Goal: Information Seeking & Learning: Learn about a topic

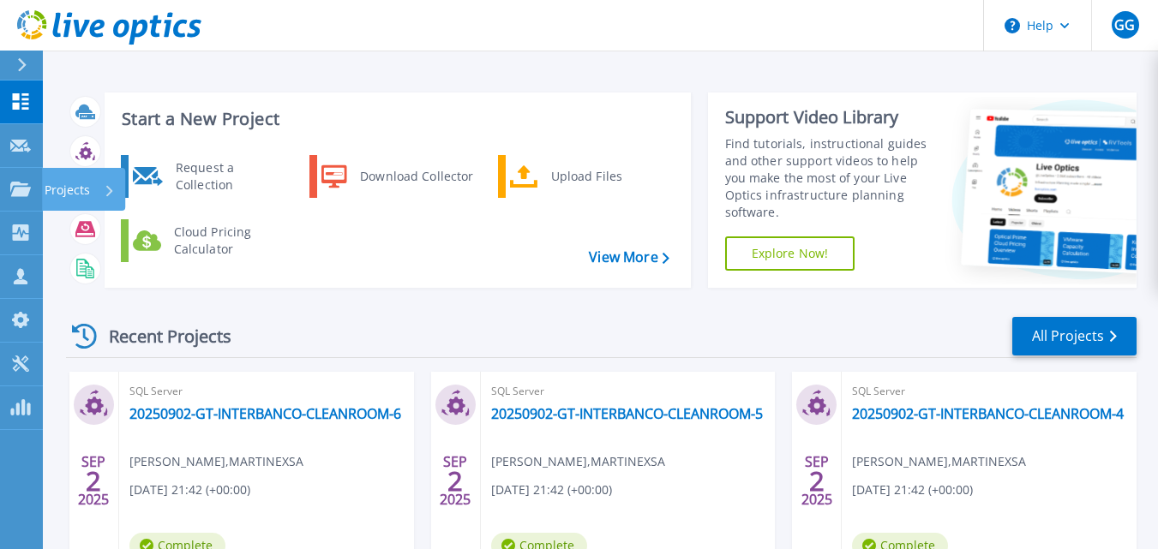
click at [72, 188] on p "Projects" at bounding box center [67, 190] width 45 height 45
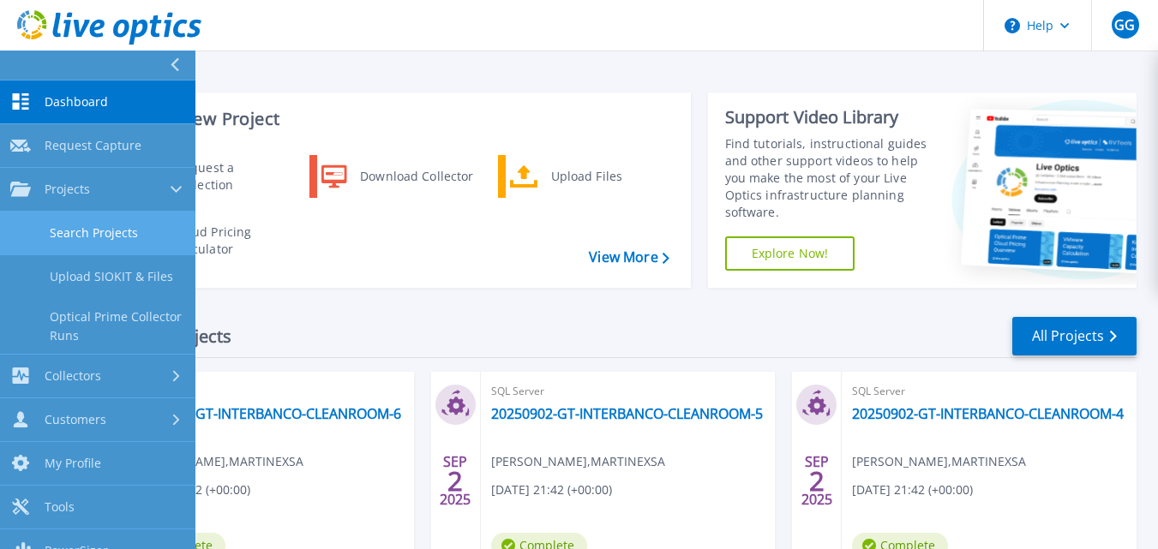
click at [88, 235] on link "Search Projects" at bounding box center [97, 234] width 195 height 44
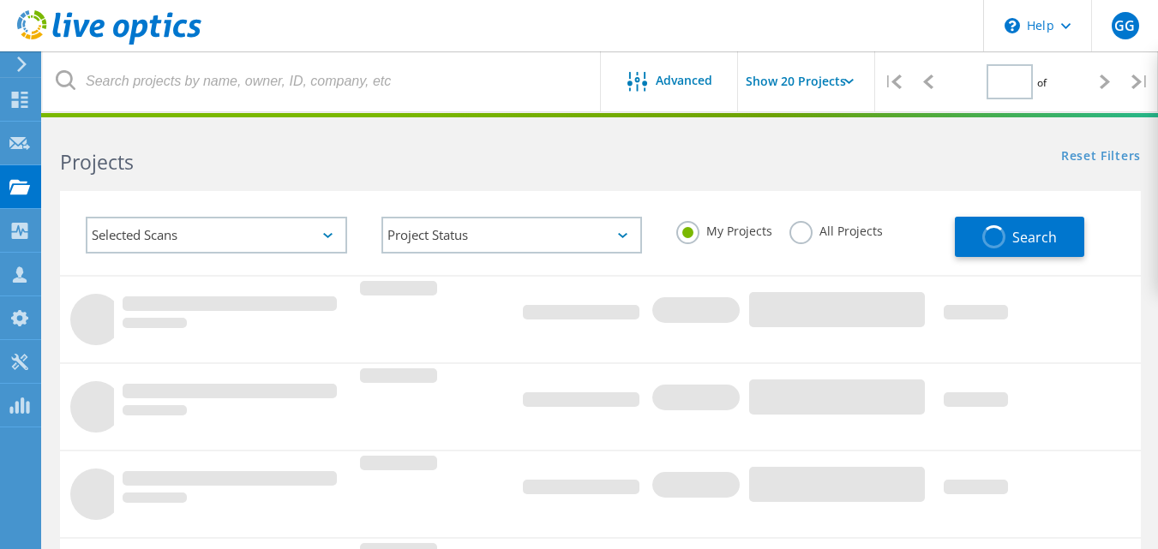
type input "1"
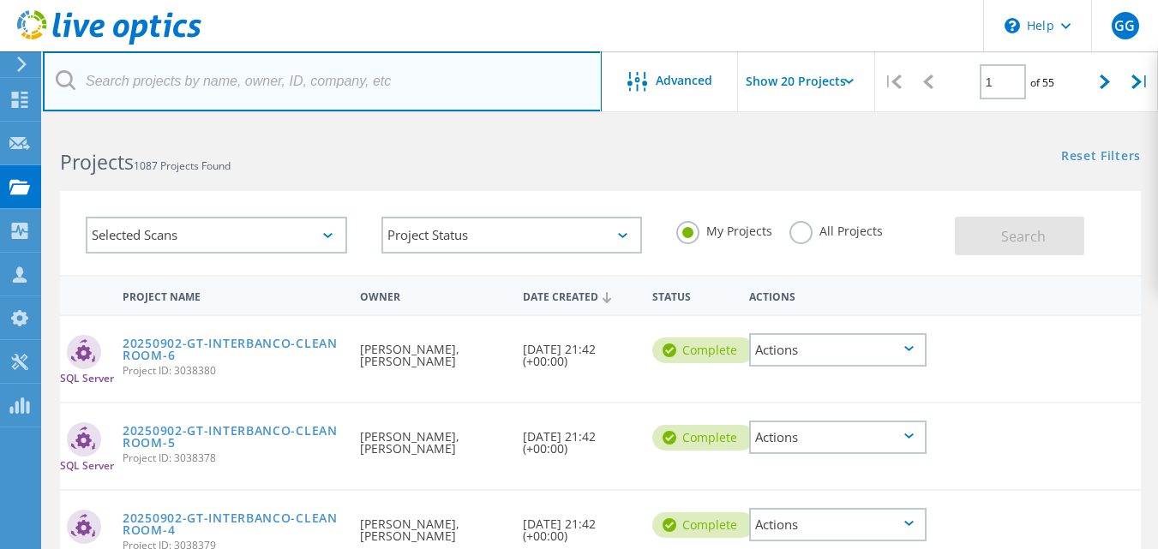
click at [173, 85] on input "text" at bounding box center [322, 81] width 559 height 60
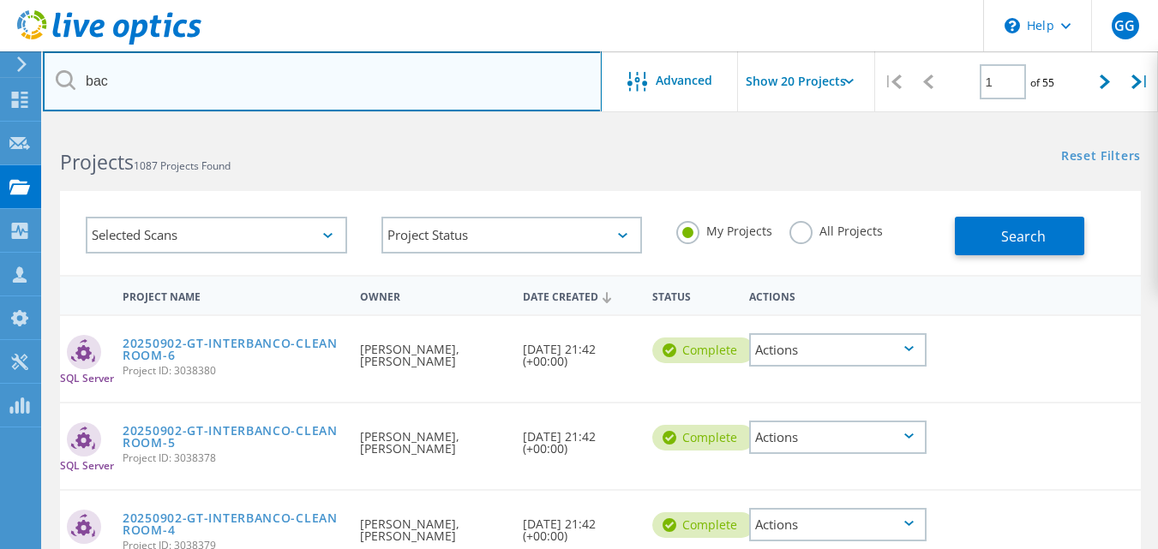
type input "bac"
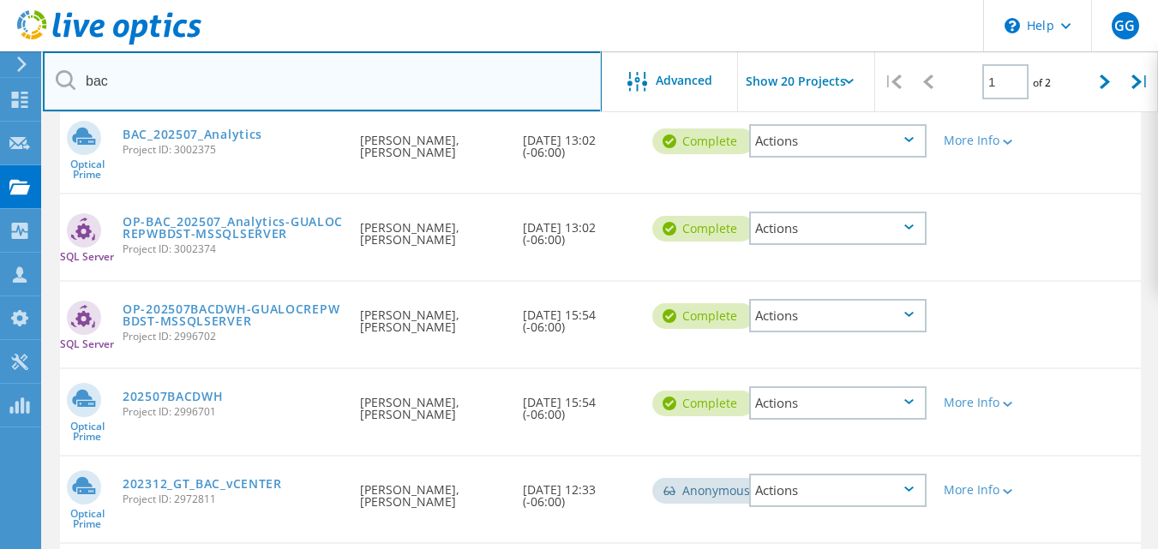
scroll to position [259, 0]
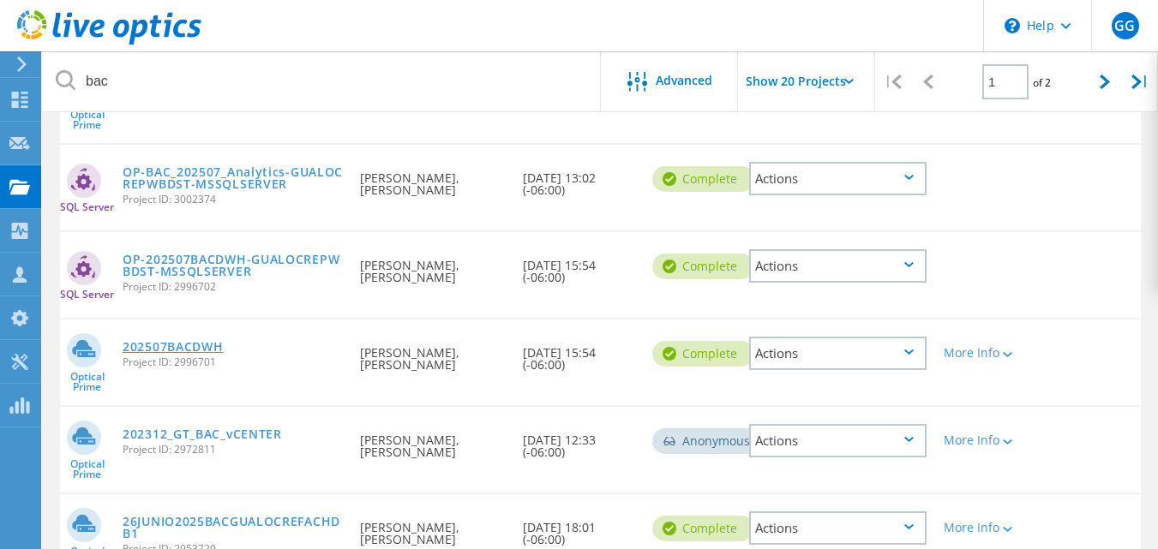
click at [211, 345] on link "202507BACDWH" at bounding box center [173, 347] width 100 height 12
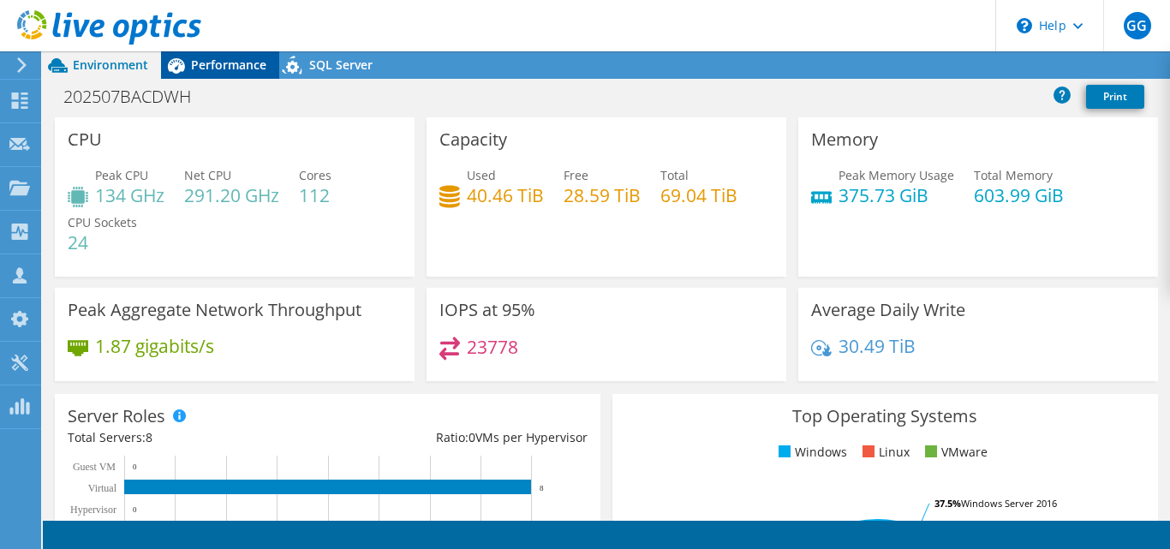
click at [211, 63] on span "Performance" at bounding box center [228, 65] width 75 height 16
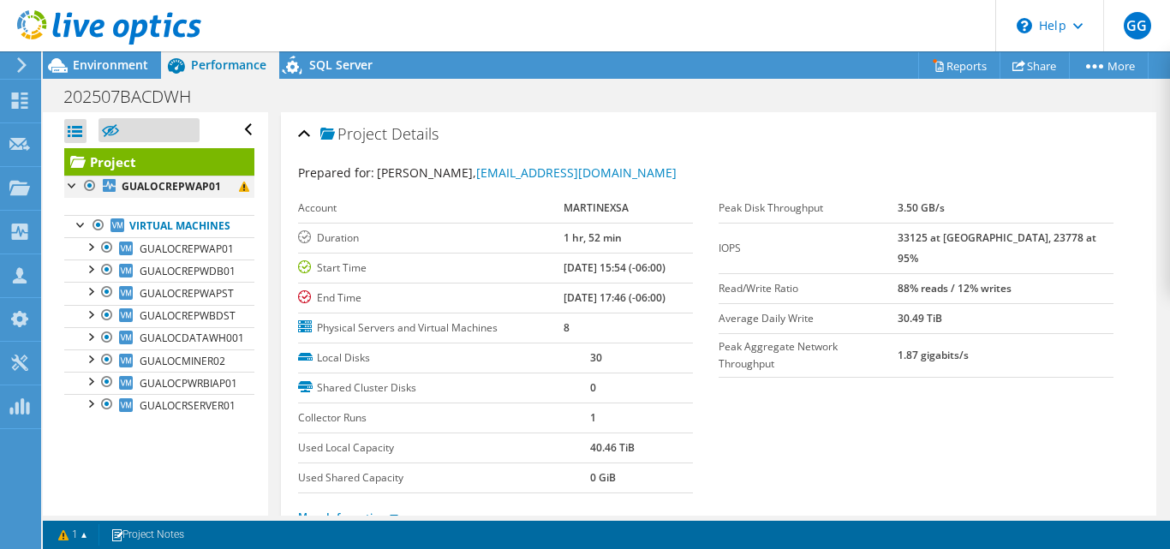
click at [85, 181] on div at bounding box center [89, 186] width 17 height 21
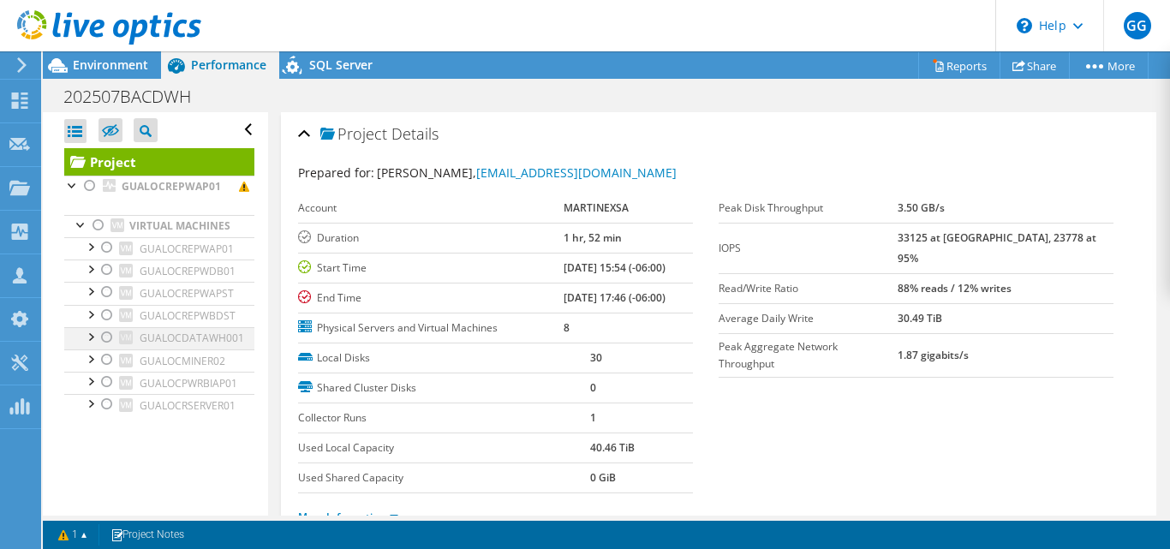
click at [107, 348] on div at bounding box center [107, 337] width 17 height 21
click at [684, 144] on div "Project Details" at bounding box center [718, 135] width 841 height 37
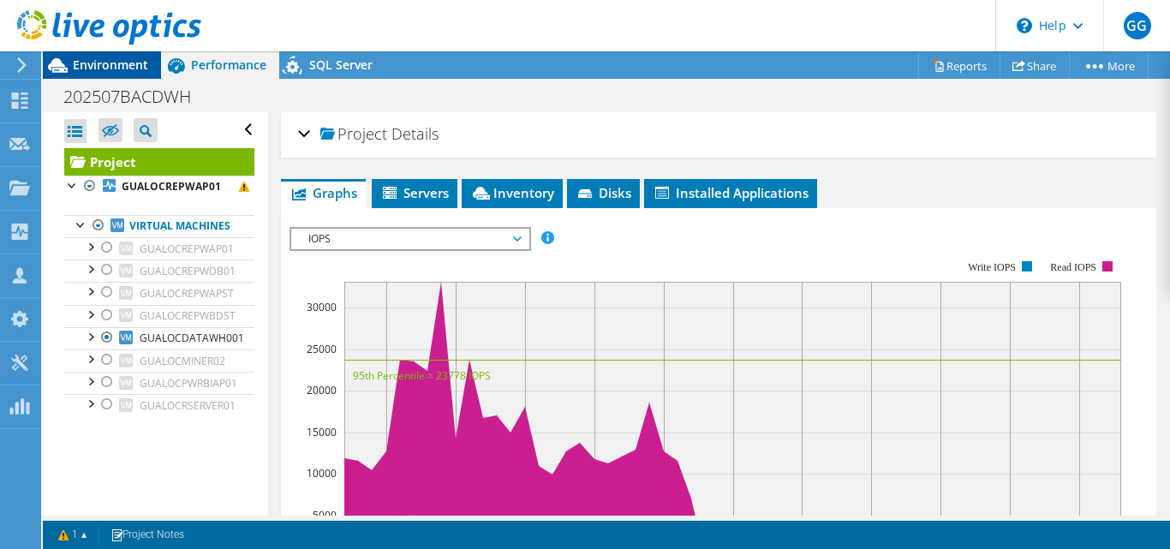
click at [110, 63] on span "Environment" at bounding box center [110, 65] width 75 height 16
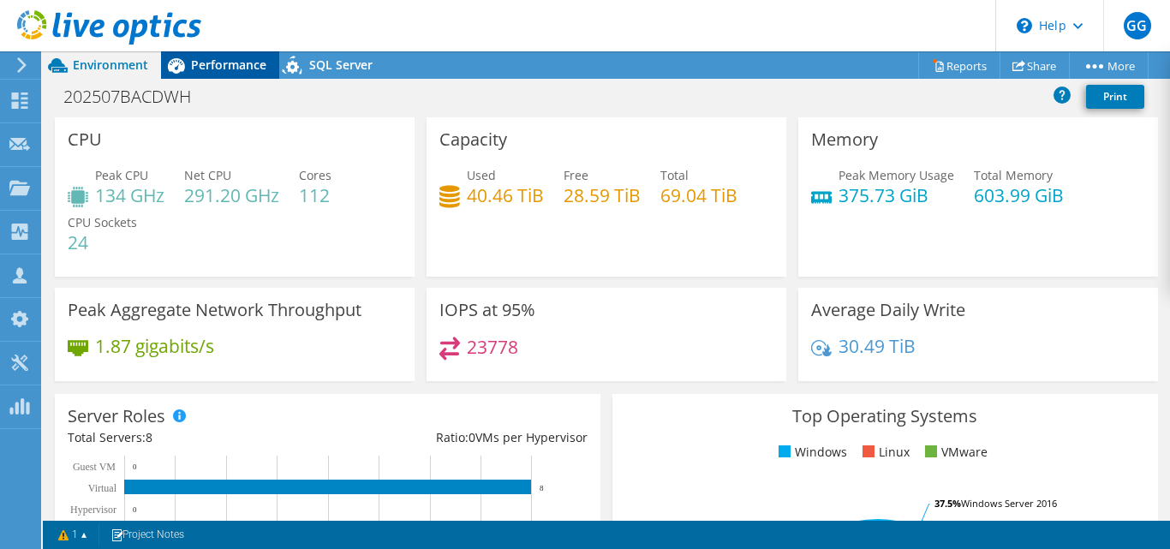
click at [241, 62] on span "Performance" at bounding box center [228, 65] width 75 height 16
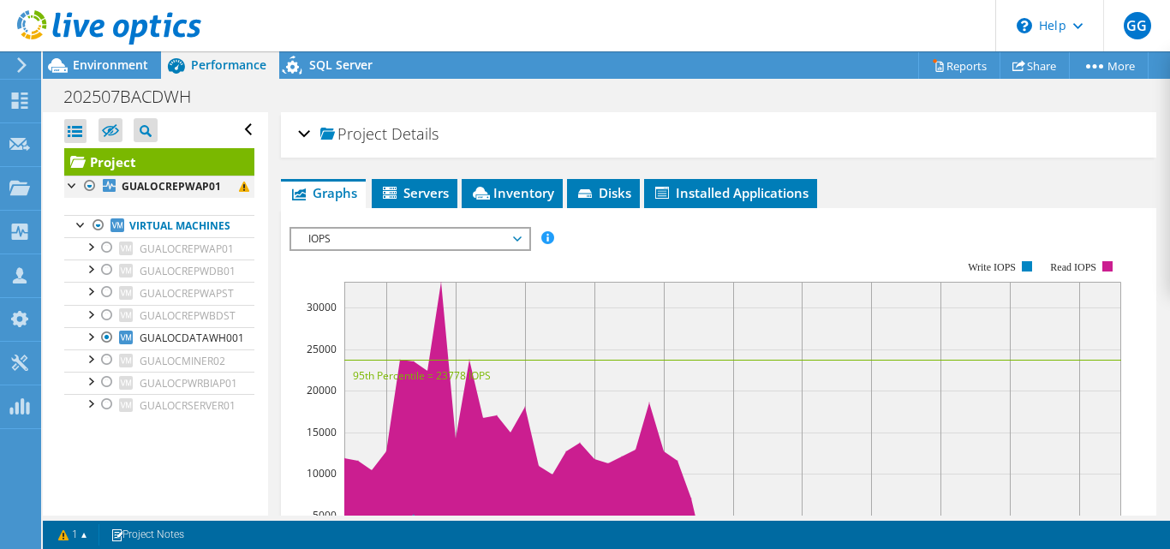
click at [88, 184] on div at bounding box center [89, 186] width 17 height 21
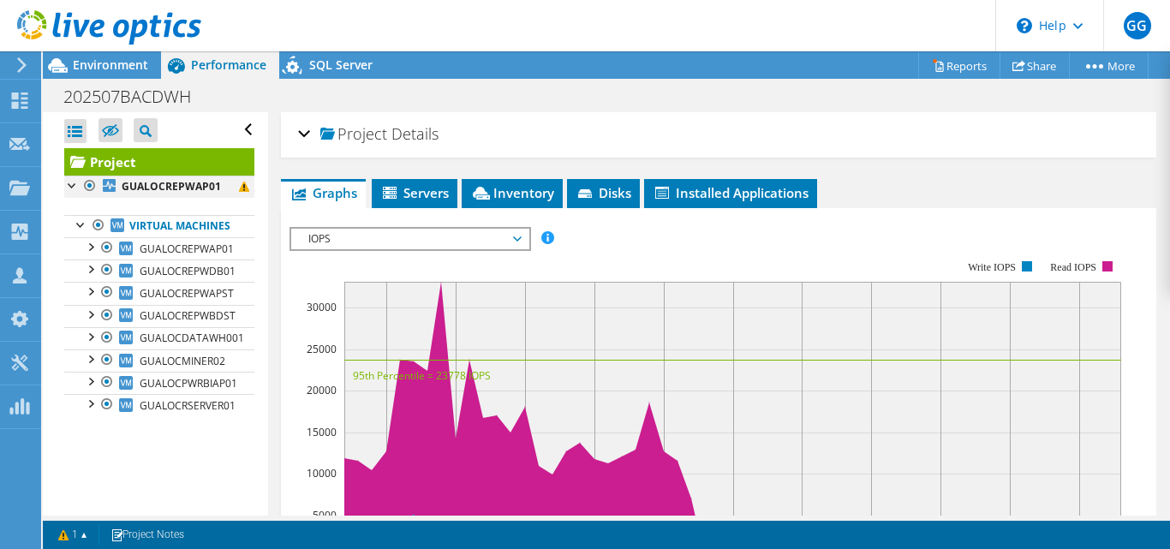
click at [88, 184] on div at bounding box center [89, 186] width 17 height 21
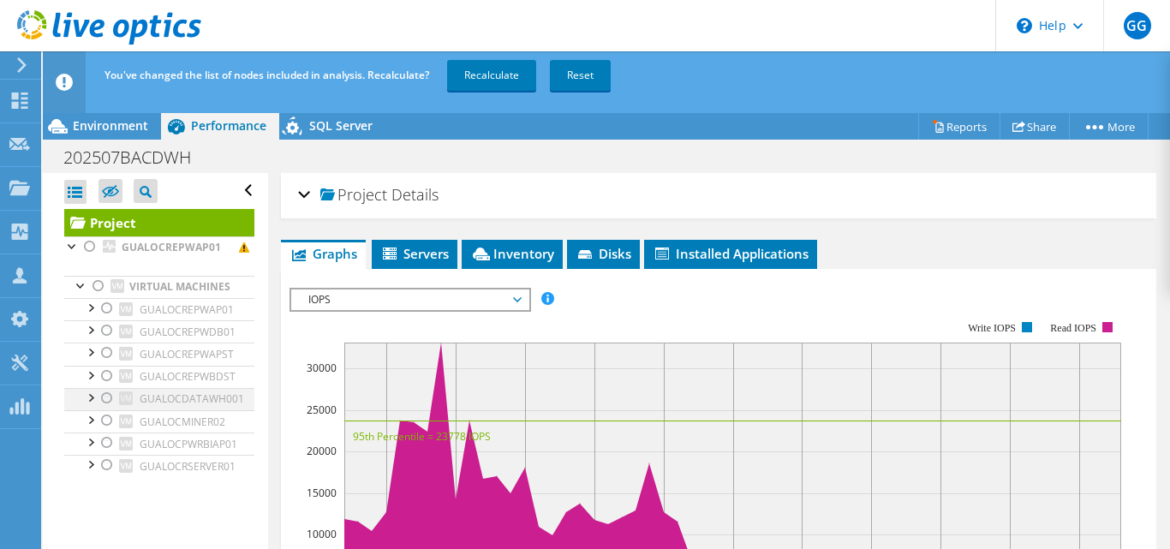
click at [107, 409] on div at bounding box center [107, 398] width 17 height 21
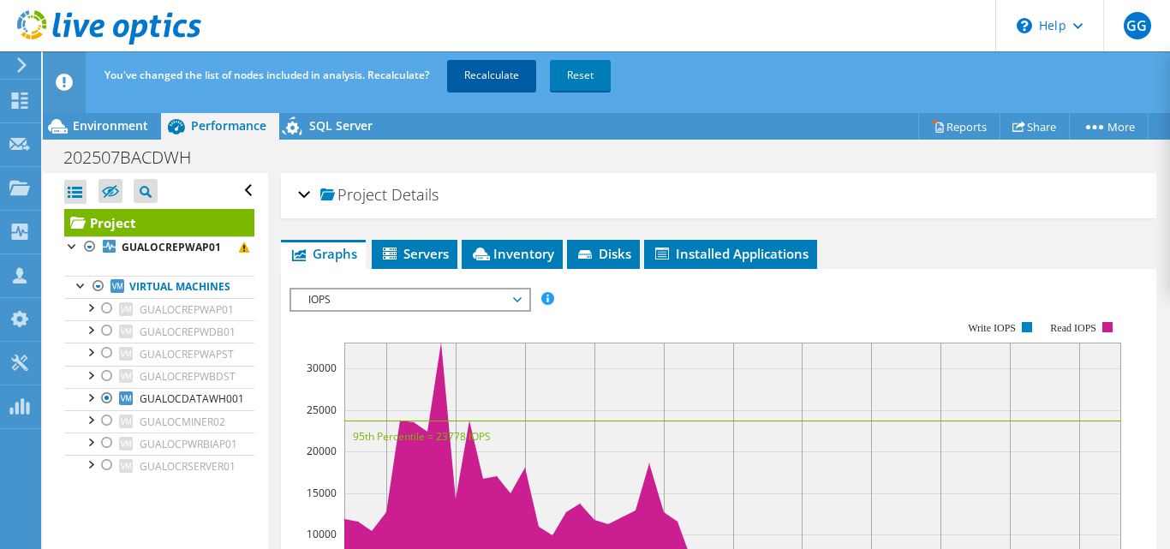
click at [482, 75] on link "Recalculate" at bounding box center [491, 75] width 89 height 31
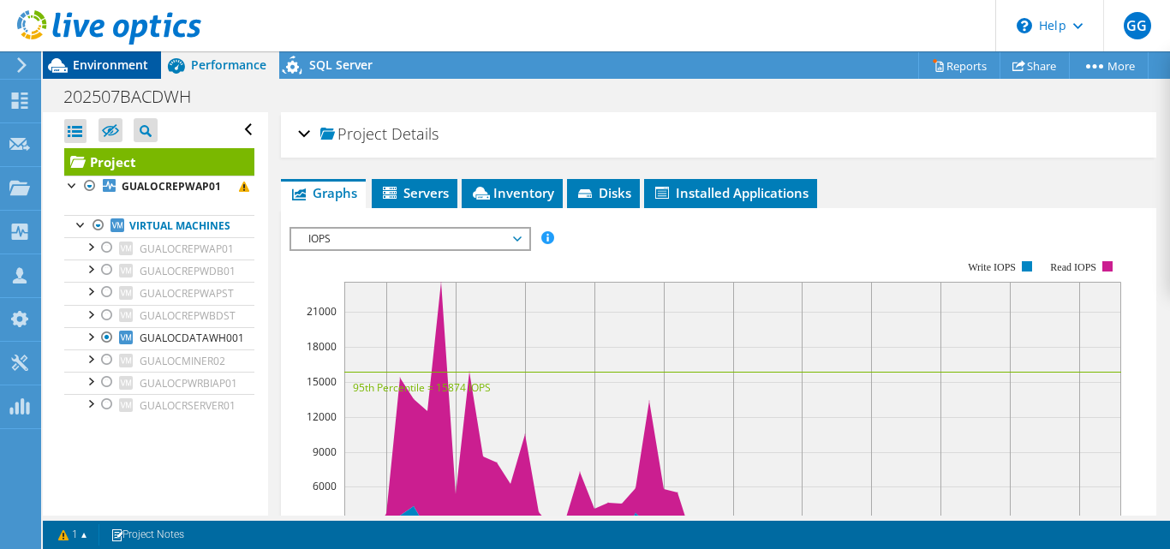
click at [127, 67] on span "Environment" at bounding box center [110, 65] width 75 height 16
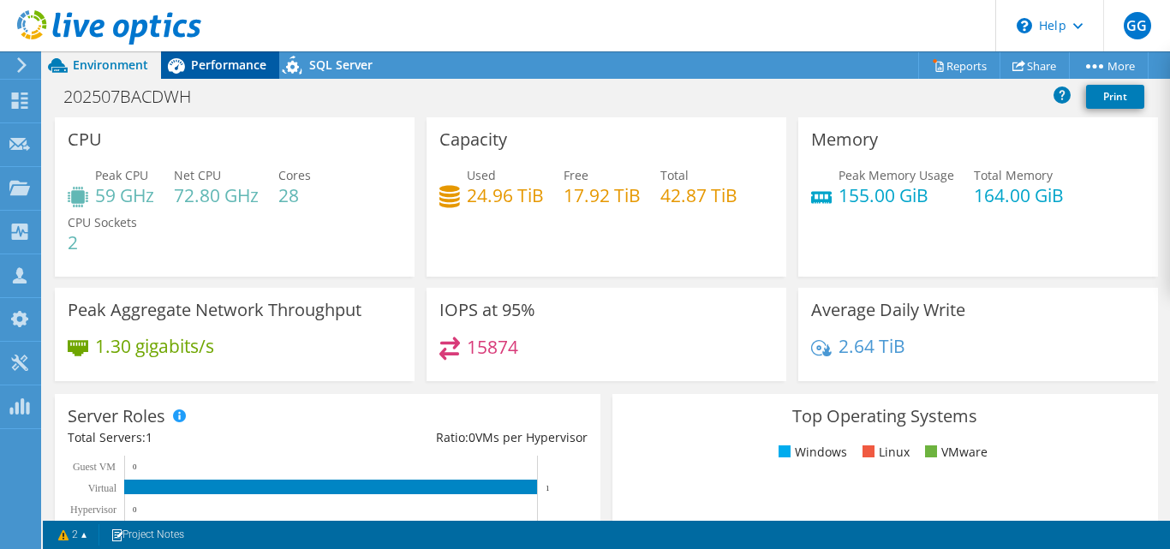
click at [212, 59] on span "Performance" at bounding box center [228, 65] width 75 height 16
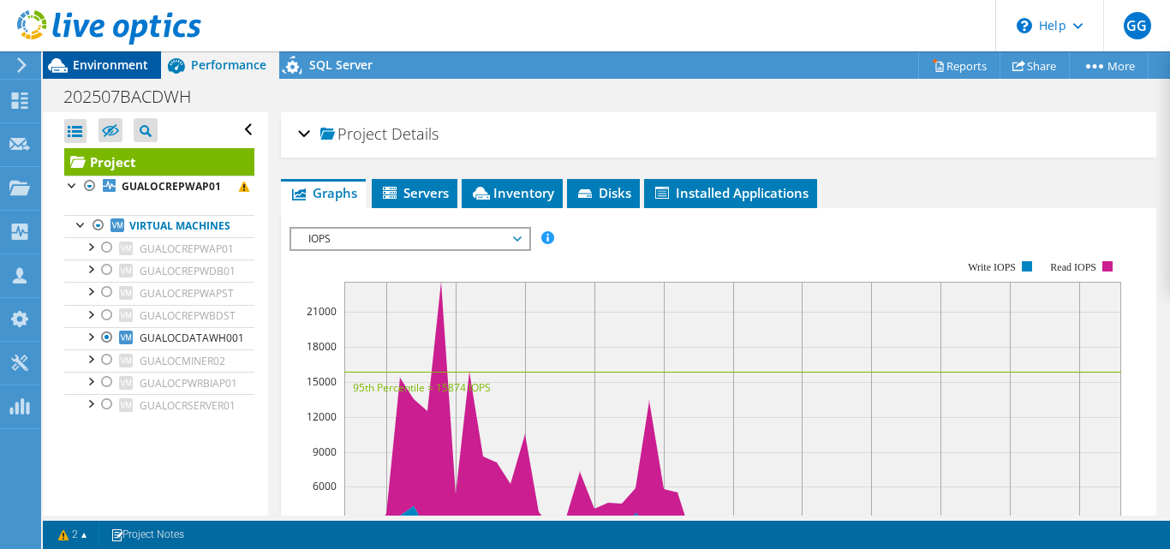
click at [134, 67] on span "Environment" at bounding box center [110, 65] width 75 height 16
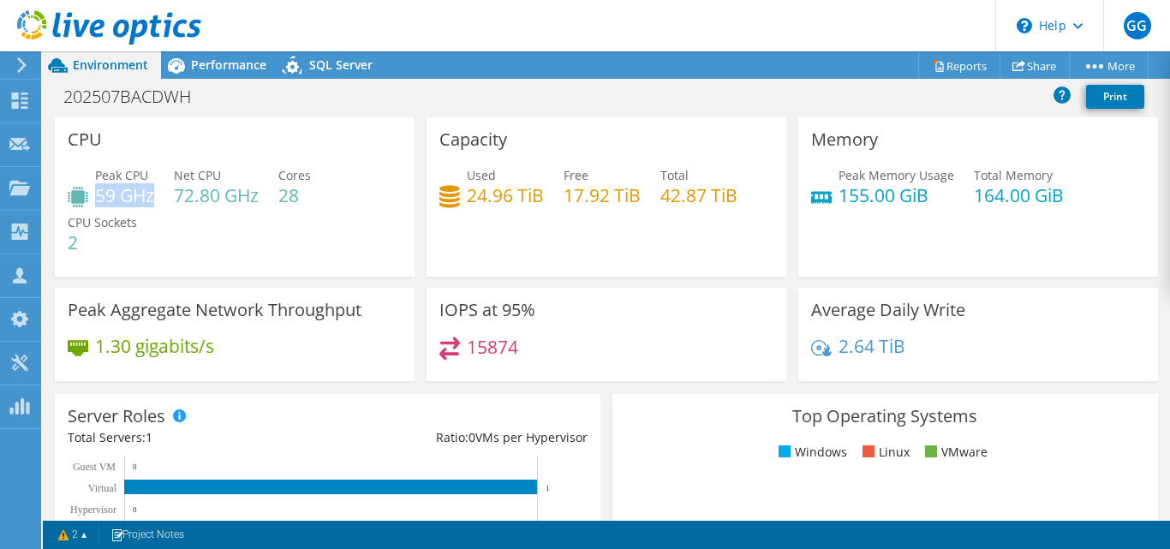
drag, startPoint x: 105, startPoint y: 195, endPoint x: 153, endPoint y: 197, distance: 47.2
click at [153, 197] on h4 "59 GHz" at bounding box center [124, 195] width 59 height 19
drag, startPoint x: 462, startPoint y: 198, endPoint x: 535, endPoint y: 197, distance: 73.7
click at [535, 197] on div "Used 24.96 TiB" at bounding box center [492, 185] width 105 height 39
drag, startPoint x: 830, startPoint y: 196, endPoint x: 938, endPoint y: 206, distance: 108.4
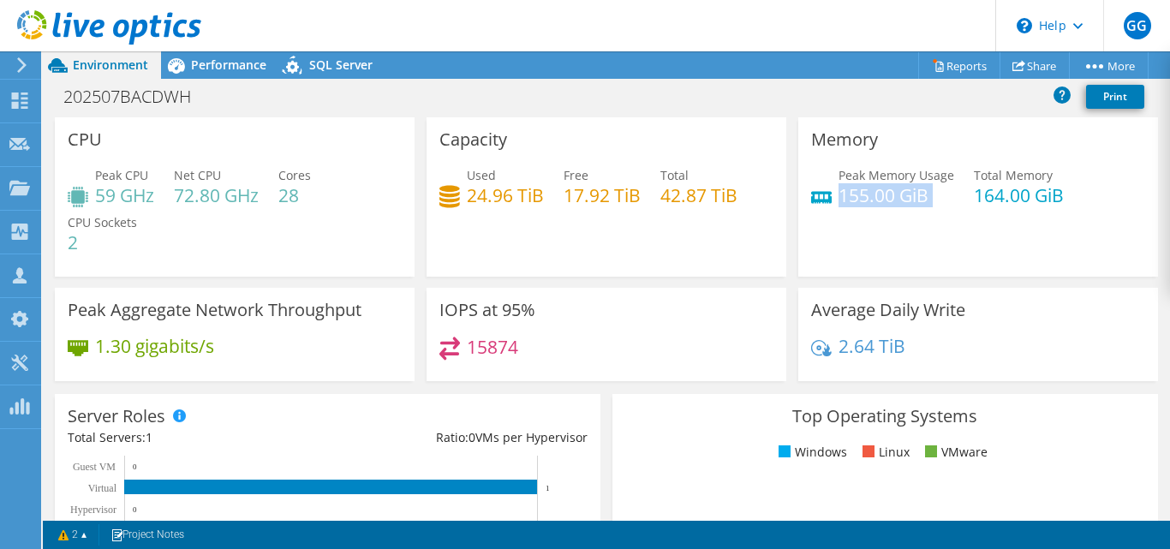
click at [938, 206] on div "Peak Memory Usage 155.00 GiB Total Memory 164.00 GiB" at bounding box center [978, 194] width 334 height 56
